Goal: Information Seeking & Learning: Learn about a topic

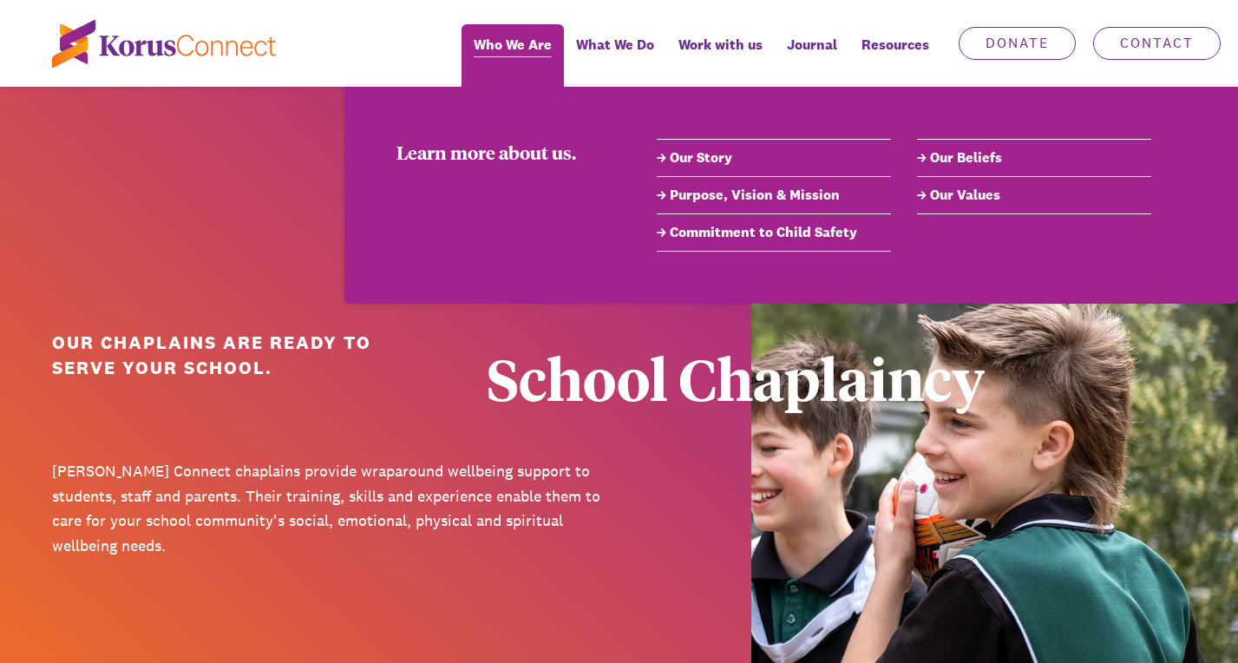
click at [474, 56] on span "Who We Are" at bounding box center [513, 44] width 78 height 25
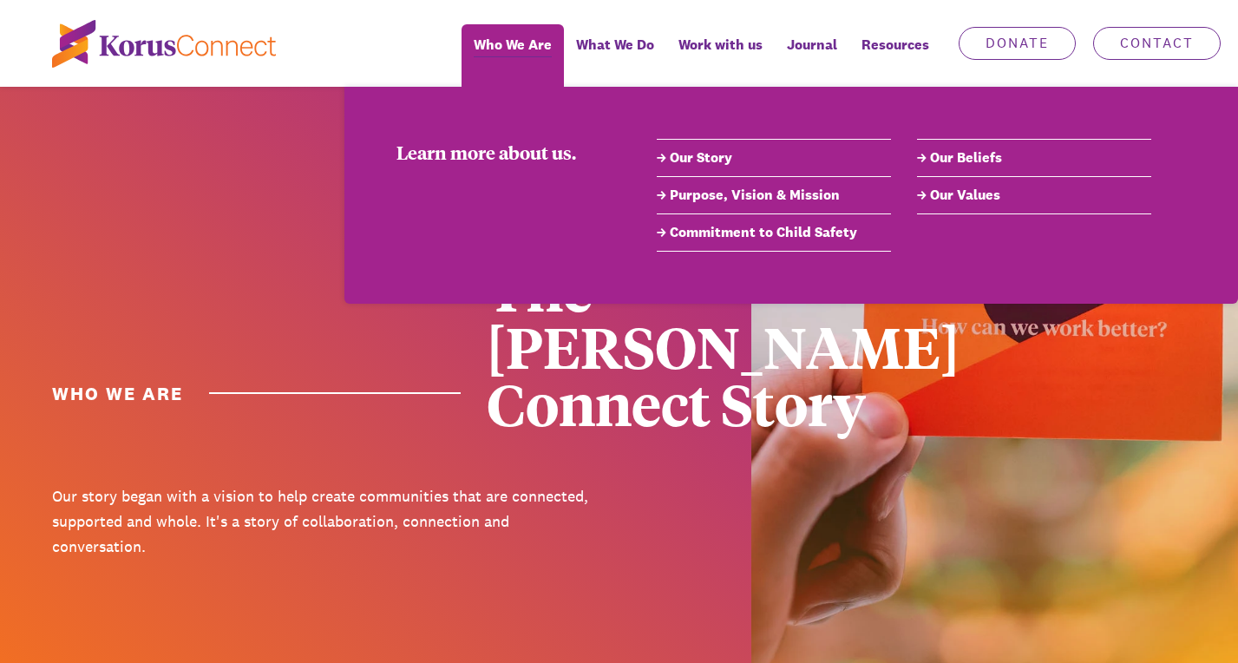
click at [698, 164] on link "Our Story" at bounding box center [774, 157] width 234 height 21
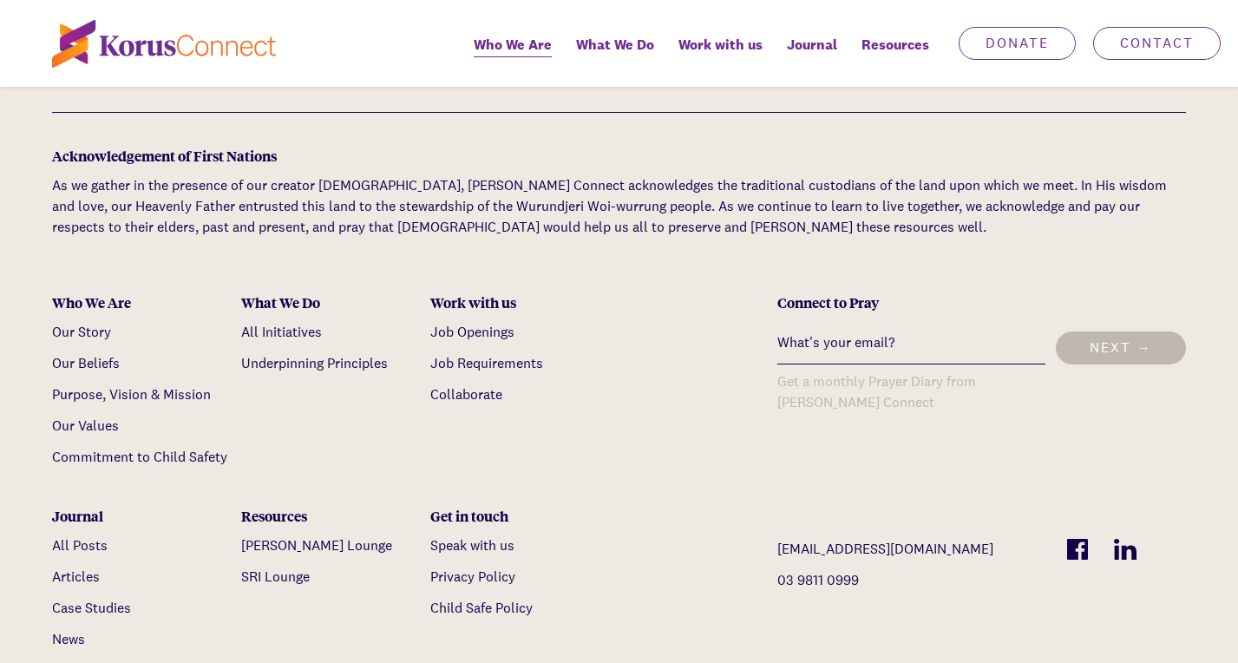
scroll to position [5838, 0]
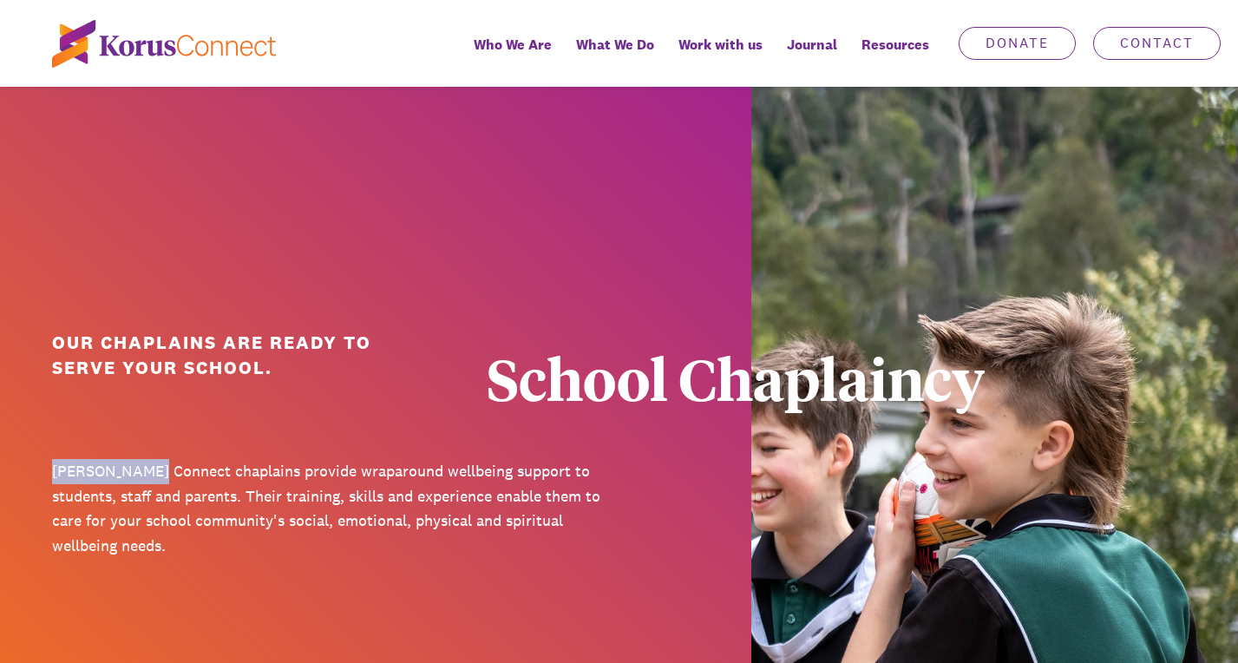
drag, startPoint x: 154, startPoint y: 514, endPoint x: 54, endPoint y: 513, distance: 99.8
click at [54, 513] on p "[PERSON_NAME] Connect chaplains provide wraparound wellbeing support to student…" at bounding box center [329, 509] width 554 height 100
drag, startPoint x: 160, startPoint y: 509, endPoint x: 54, endPoint y: 515, distance: 106.0
click at [54, 515] on p "[PERSON_NAME] Connect chaplains provide wraparound wellbeing support to student…" at bounding box center [329, 509] width 554 height 100
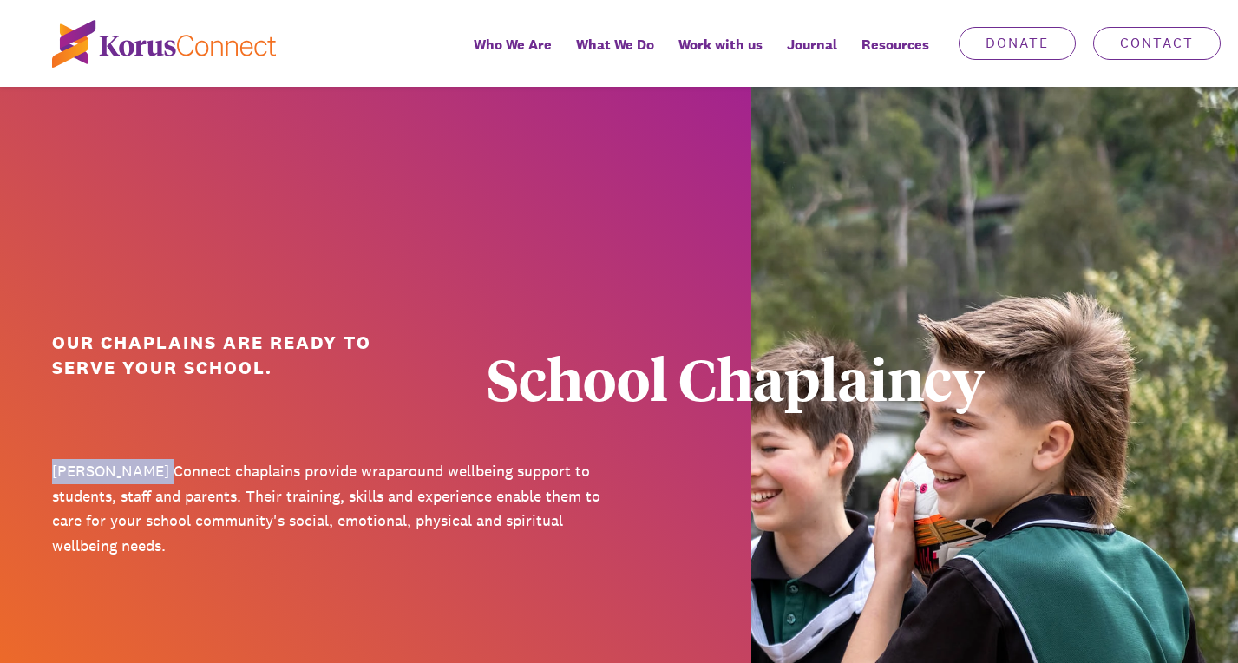
copy p "[PERSON_NAME] Connect"
